Goal: Task Accomplishment & Management: Use online tool/utility

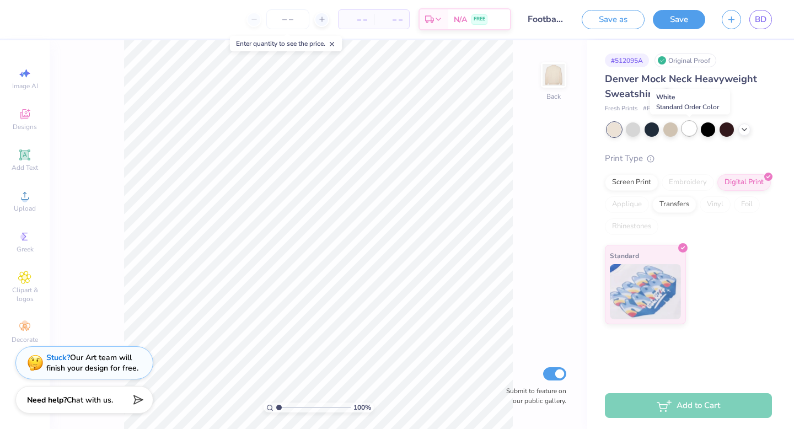
click at [692, 130] on div at bounding box center [689, 128] width 14 height 14
click at [679, 20] on button "Save" at bounding box center [679, 17] width 52 height 19
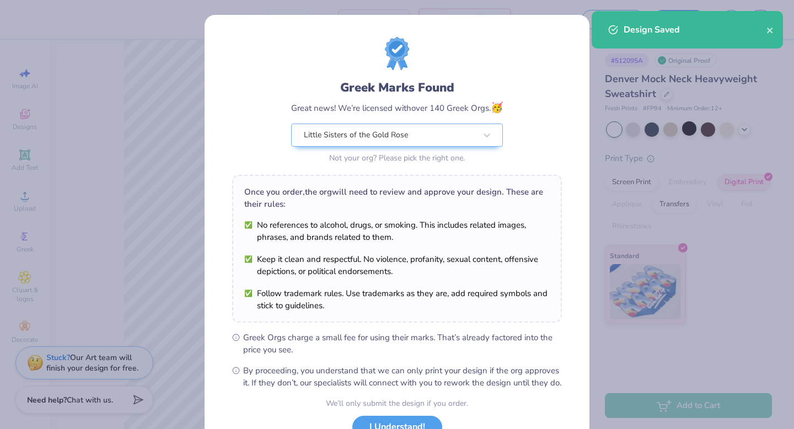
scroll to position [87, 0]
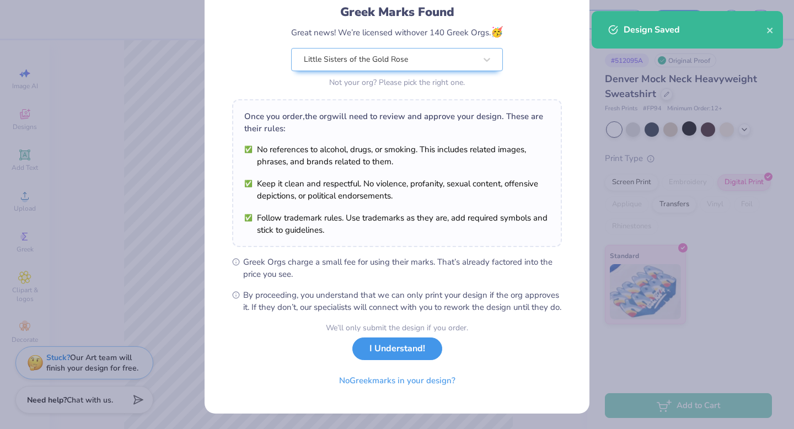
click at [406, 359] on button "I Understand!" at bounding box center [398, 349] width 90 height 23
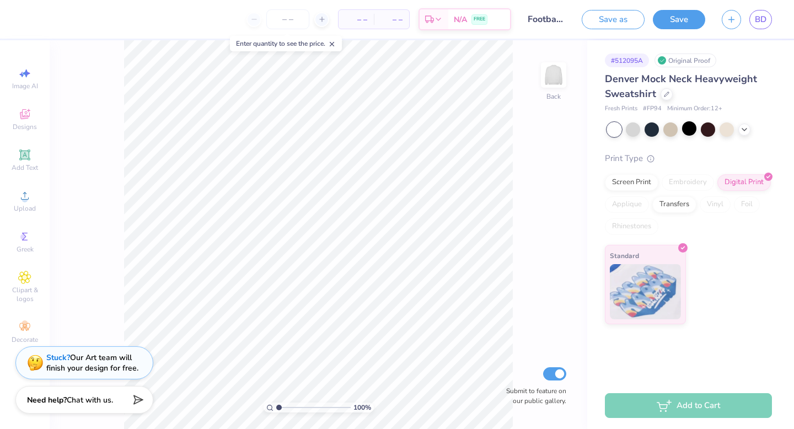
click at [764, 23] on div "– – Per Item – – Total Est. Delivery N/A FREE Design Title Football lsgr Save a…" at bounding box center [397, 214] width 794 height 429
click at [767, 14] on link "BD" at bounding box center [761, 19] width 23 height 19
click at [654, 129] on div at bounding box center [652, 128] width 14 height 14
click at [617, 131] on div at bounding box center [614, 129] width 14 height 14
click at [746, 129] on icon at bounding box center [744, 128] width 9 height 9
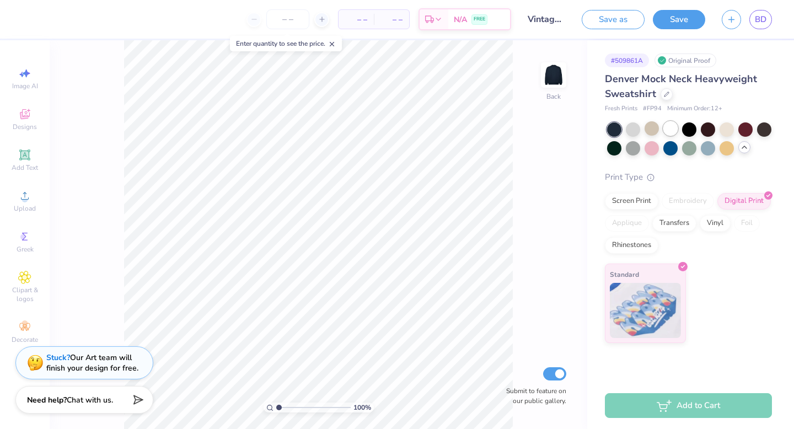
click at [672, 131] on div at bounding box center [671, 128] width 14 height 14
click at [713, 147] on div at bounding box center [708, 147] width 14 height 14
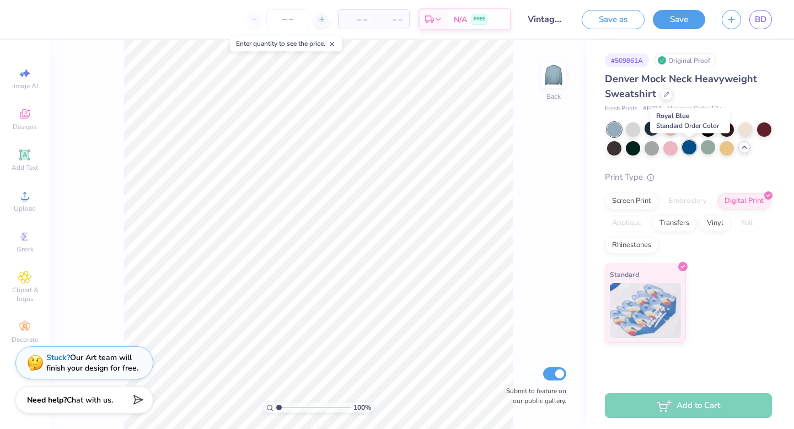
click at [690, 150] on div at bounding box center [689, 147] width 14 height 14
click at [759, 20] on span "BD" at bounding box center [761, 19] width 12 height 13
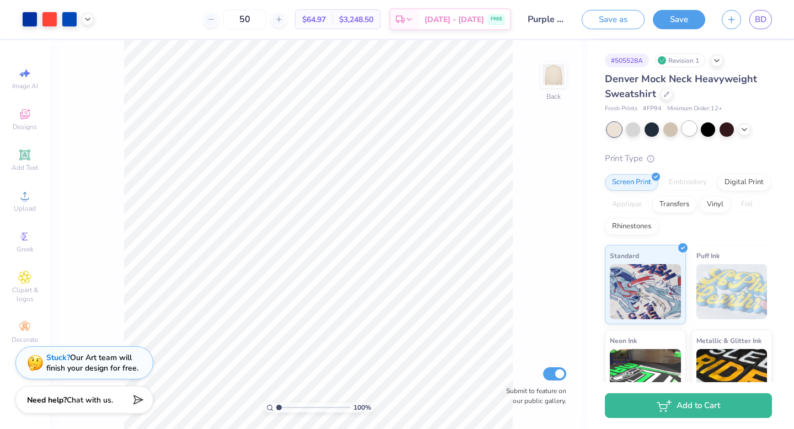
click at [694, 132] on div at bounding box center [689, 128] width 14 height 14
click at [681, 12] on button "Save" at bounding box center [679, 17] width 52 height 19
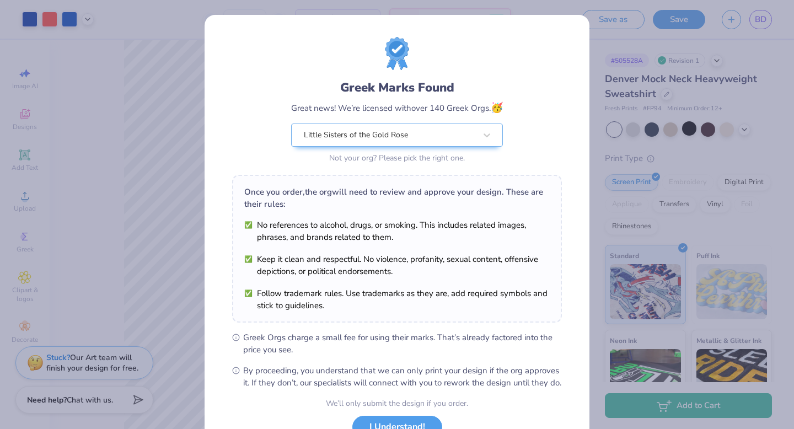
scroll to position [87, 0]
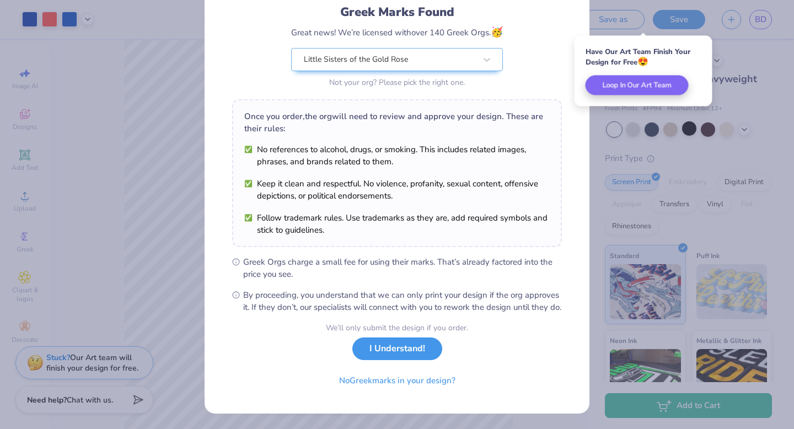
click at [394, 357] on button "I Understand!" at bounding box center [398, 349] width 90 height 23
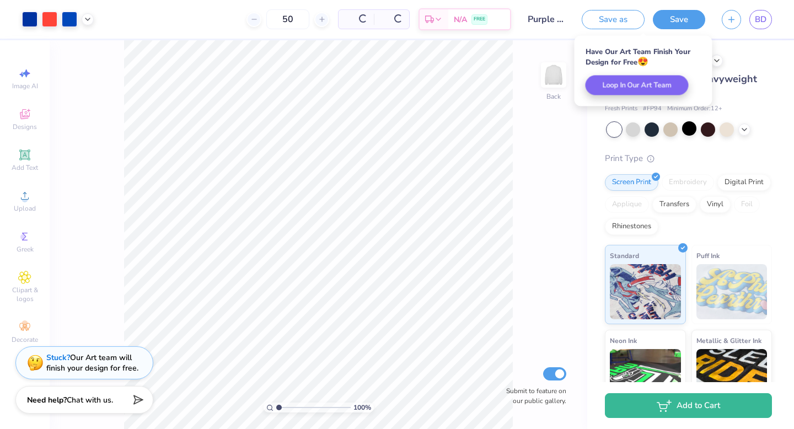
scroll to position [0, 0]
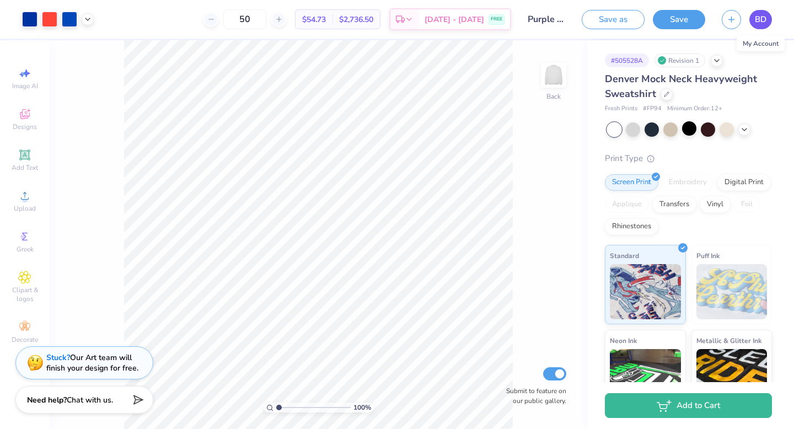
click at [761, 20] on span "BD" at bounding box center [761, 19] width 12 height 13
